Goal: Navigation & Orientation: Find specific page/section

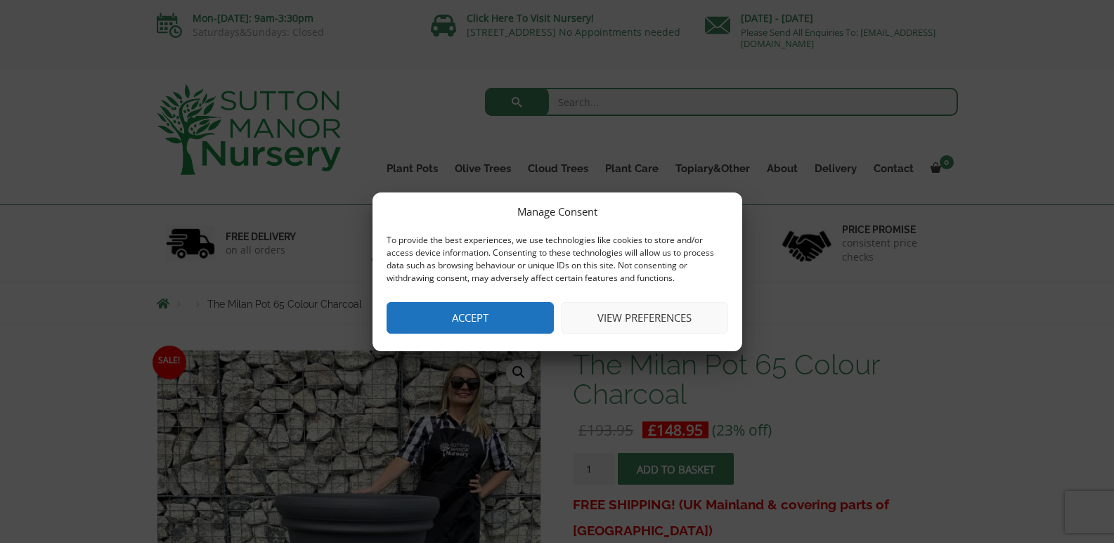
click at [645, 309] on button "View preferences" at bounding box center [644, 318] width 167 height 32
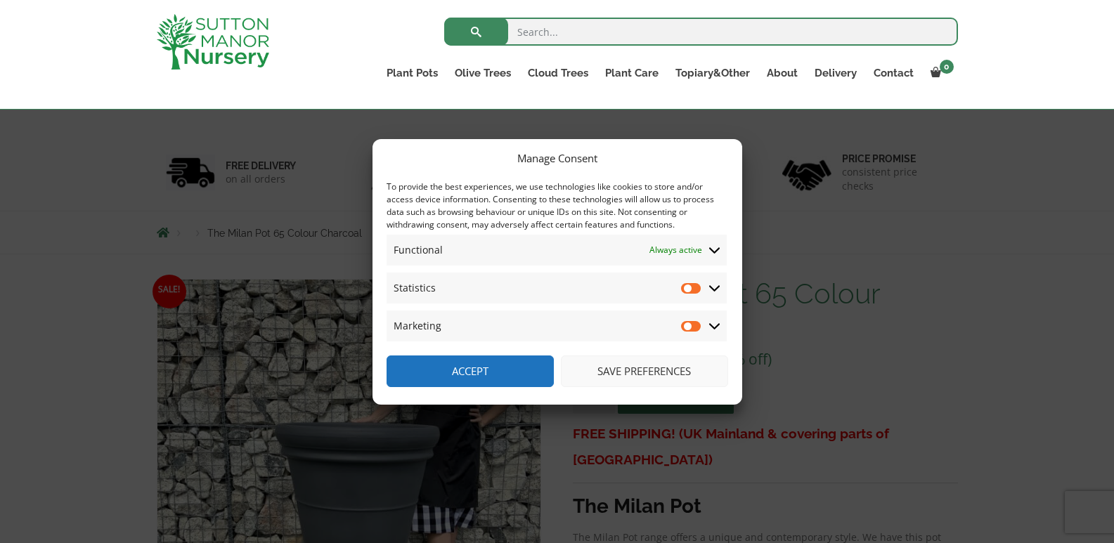
scroll to position [141, 0]
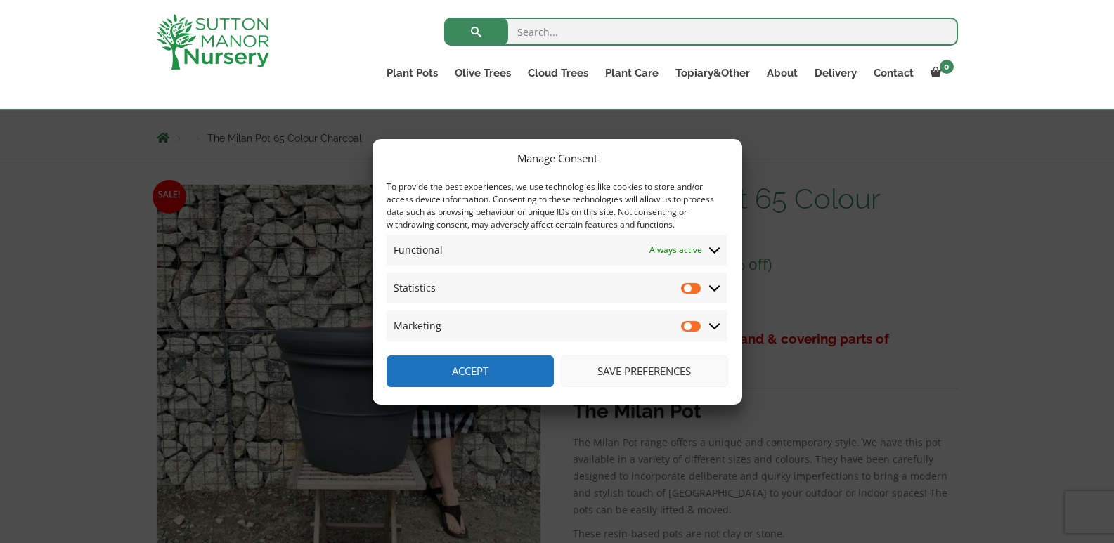
click at [640, 367] on button "Save preferences" at bounding box center [644, 372] width 167 height 32
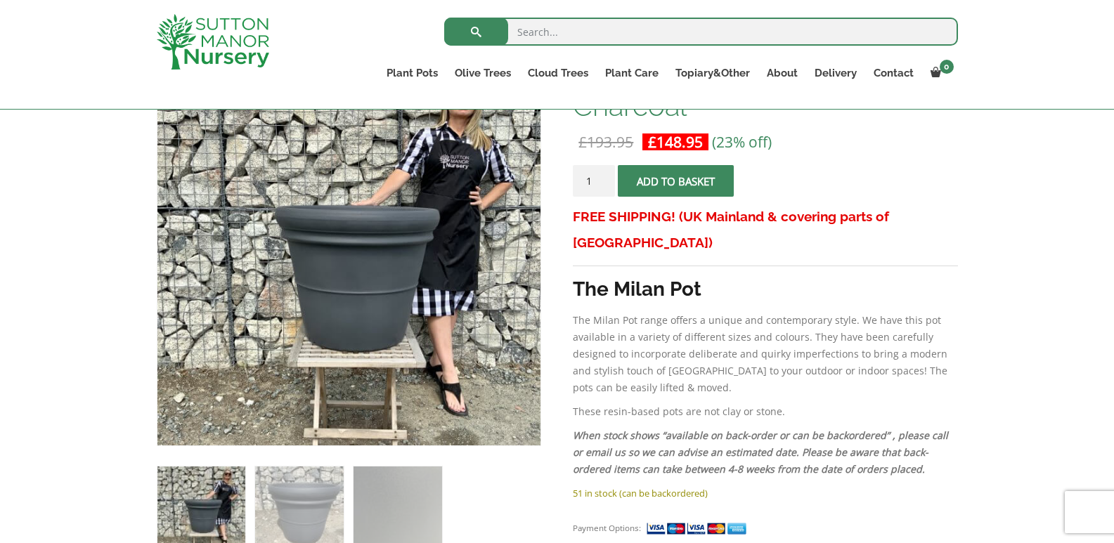
scroll to position [351, 0]
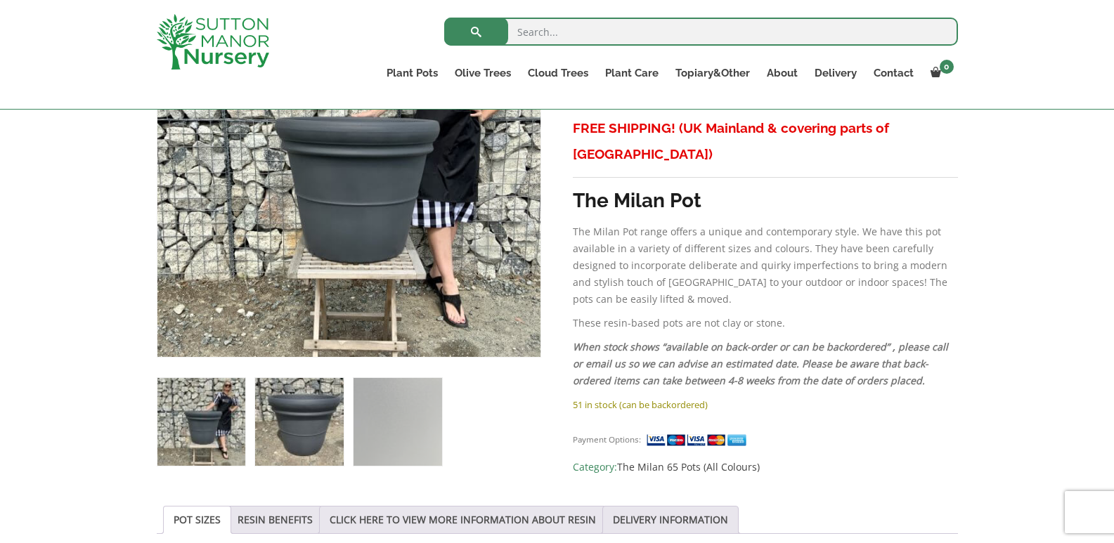
click at [283, 429] on img at bounding box center [299, 422] width 88 height 88
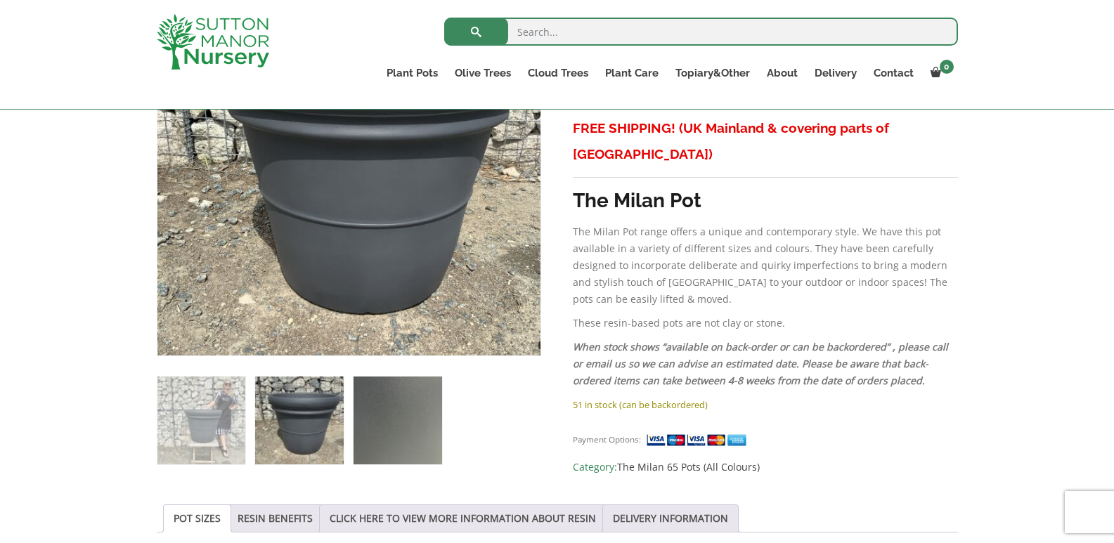
click at [381, 427] on img at bounding box center [398, 421] width 88 height 88
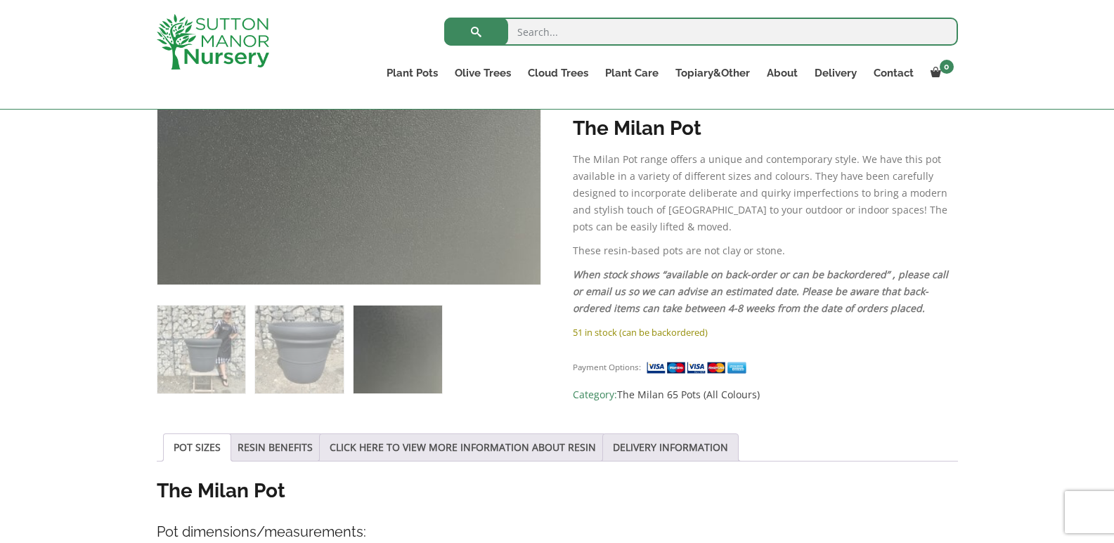
scroll to position [422, 0]
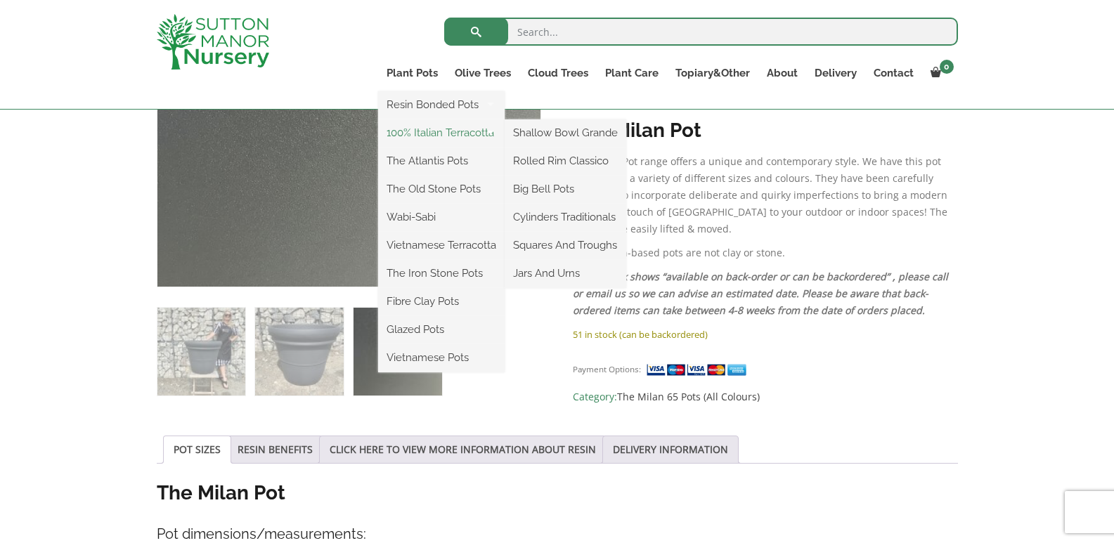
click at [436, 131] on link "100% Italian Terracotta" at bounding box center [441, 132] width 127 height 21
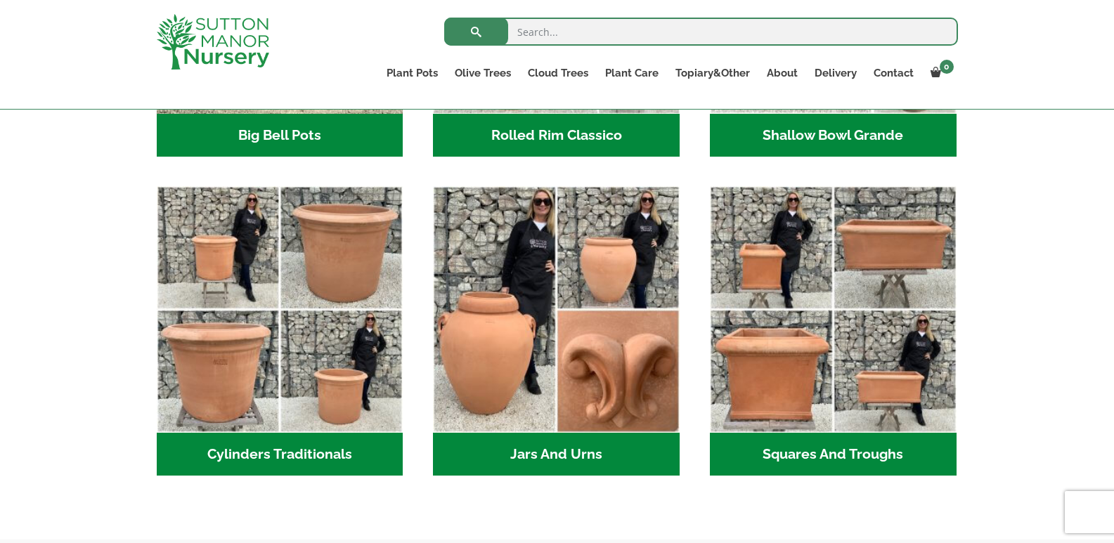
scroll to position [773, 0]
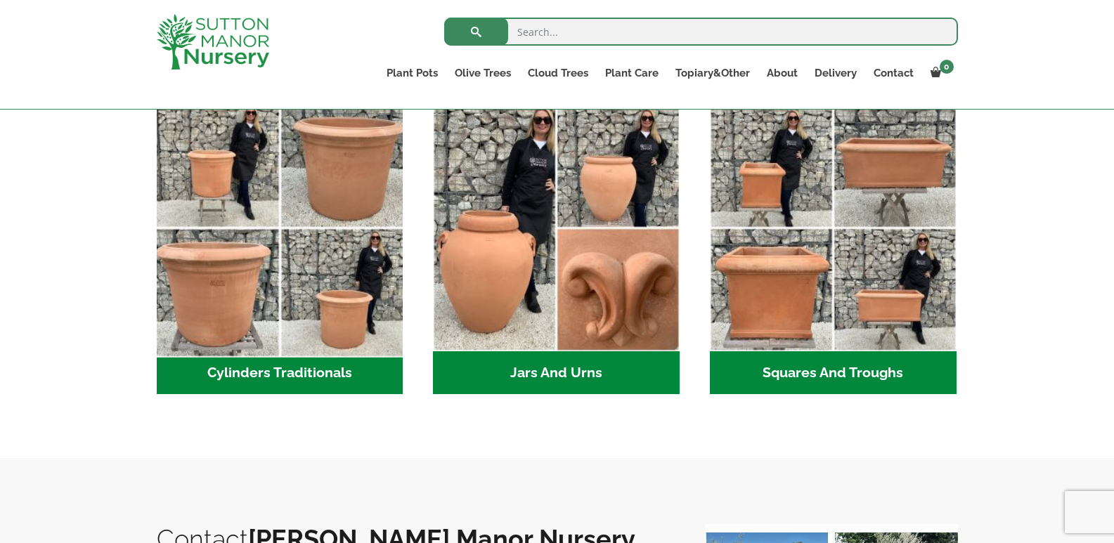
click at [280, 207] on img "Visit product category Cylinders Traditionals" at bounding box center [279, 228] width 259 height 259
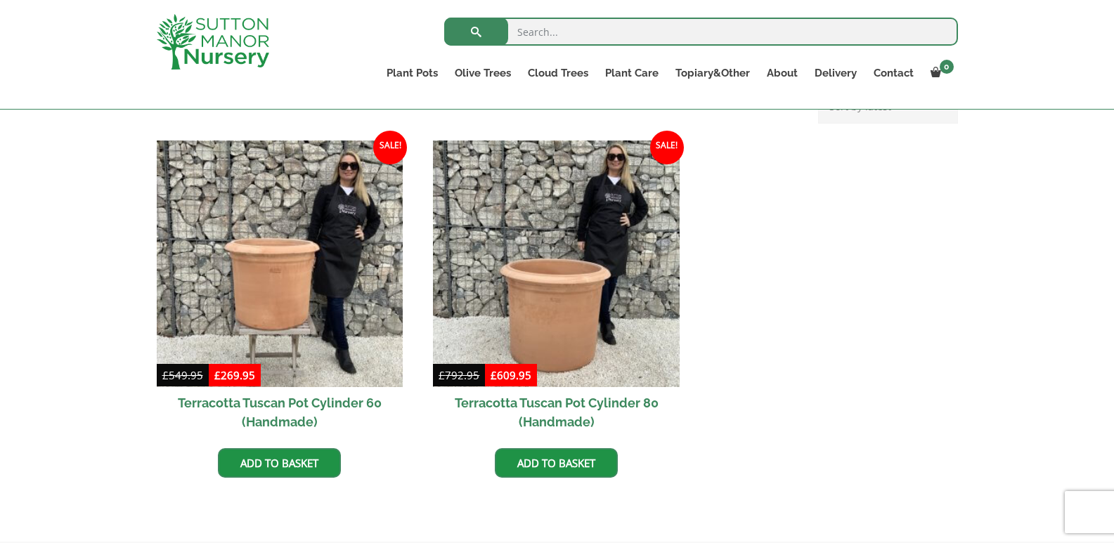
scroll to position [633, 0]
